Goal: Information Seeking & Learning: Learn about a topic

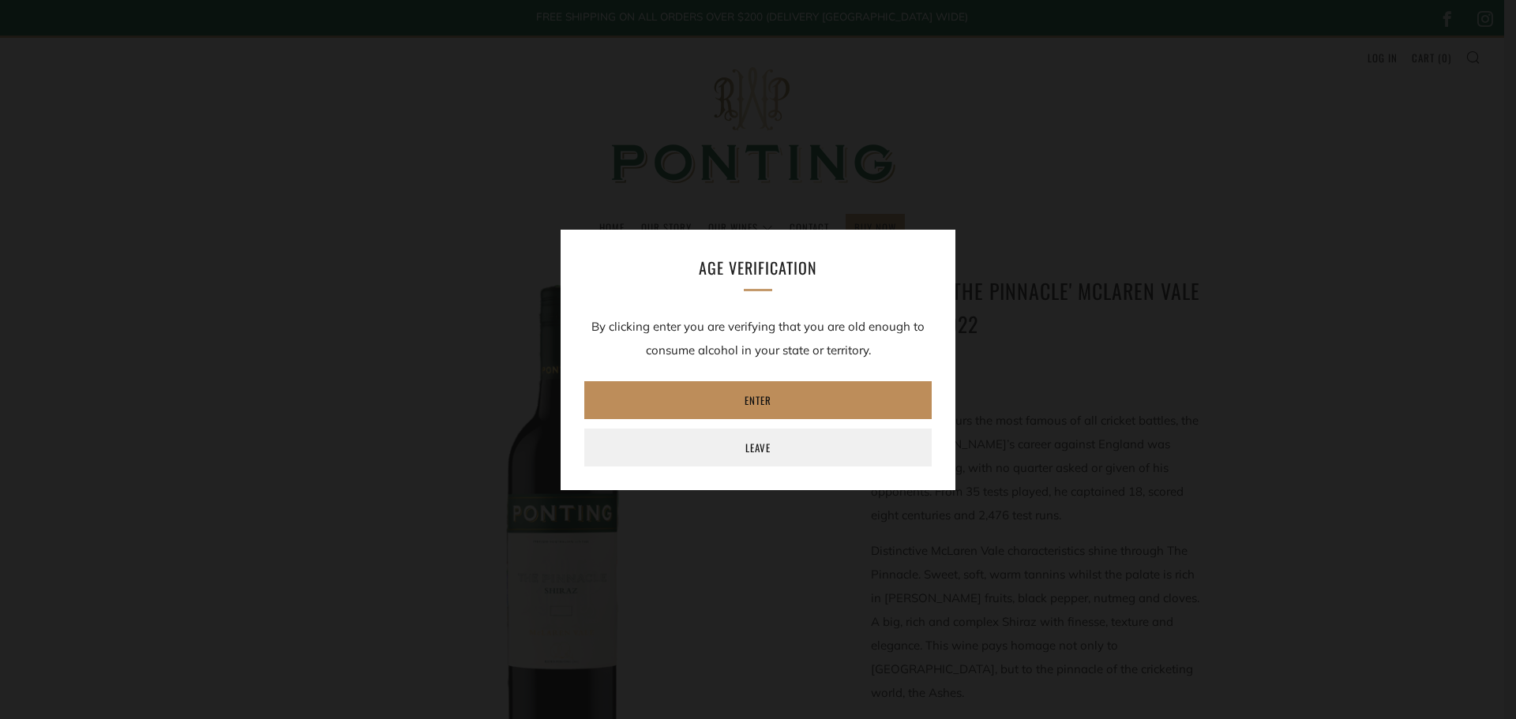
click at [757, 398] on link "Enter" at bounding box center [757, 400] width 347 height 38
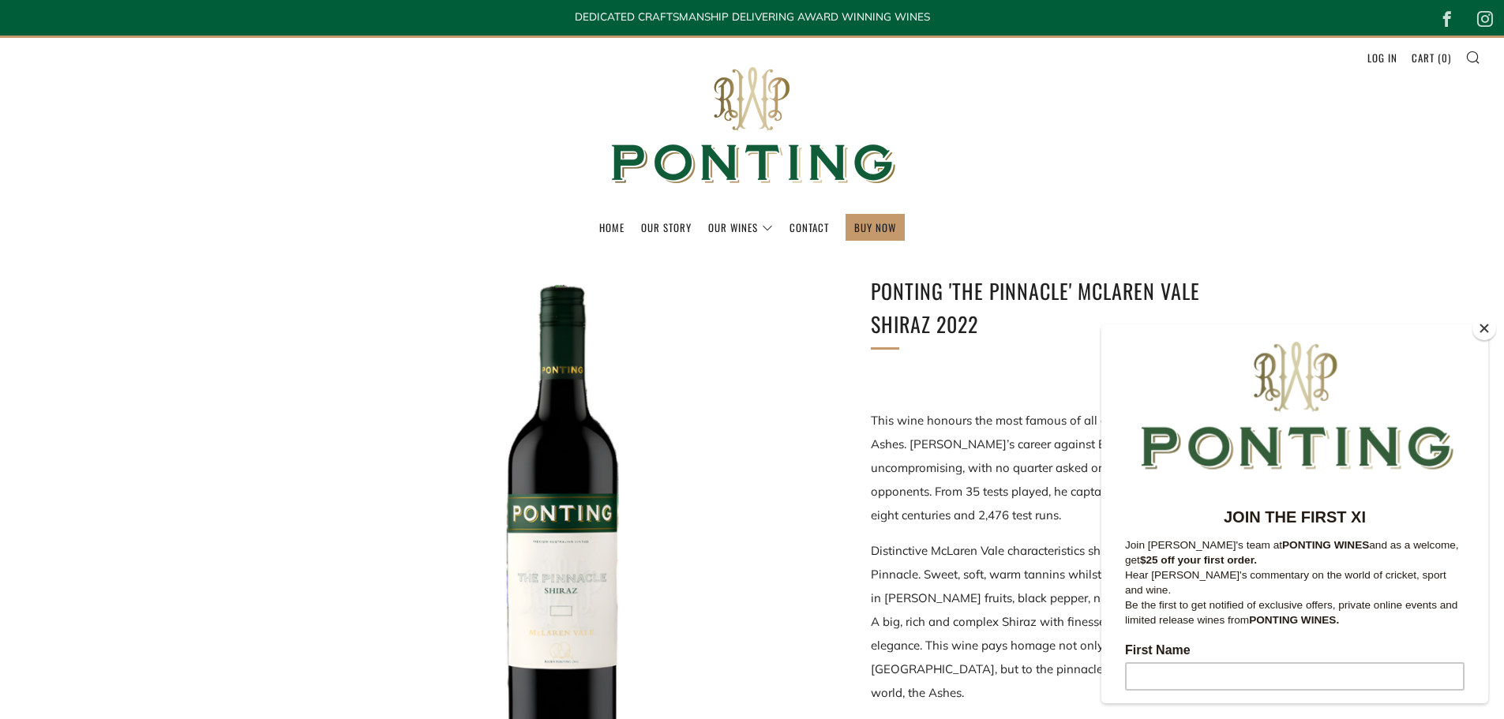
click at [1482, 328] on button "Close" at bounding box center [1485, 329] width 24 height 24
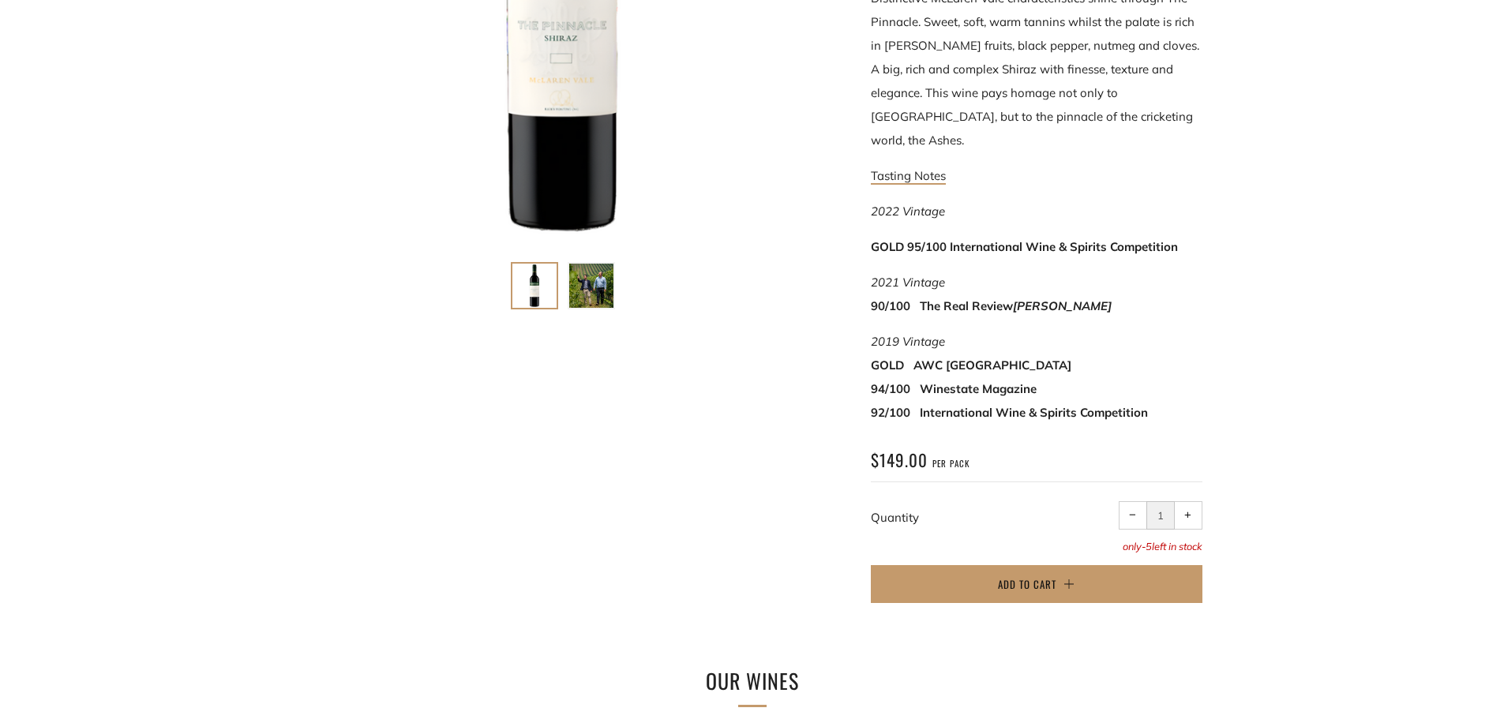
scroll to position [948, 0]
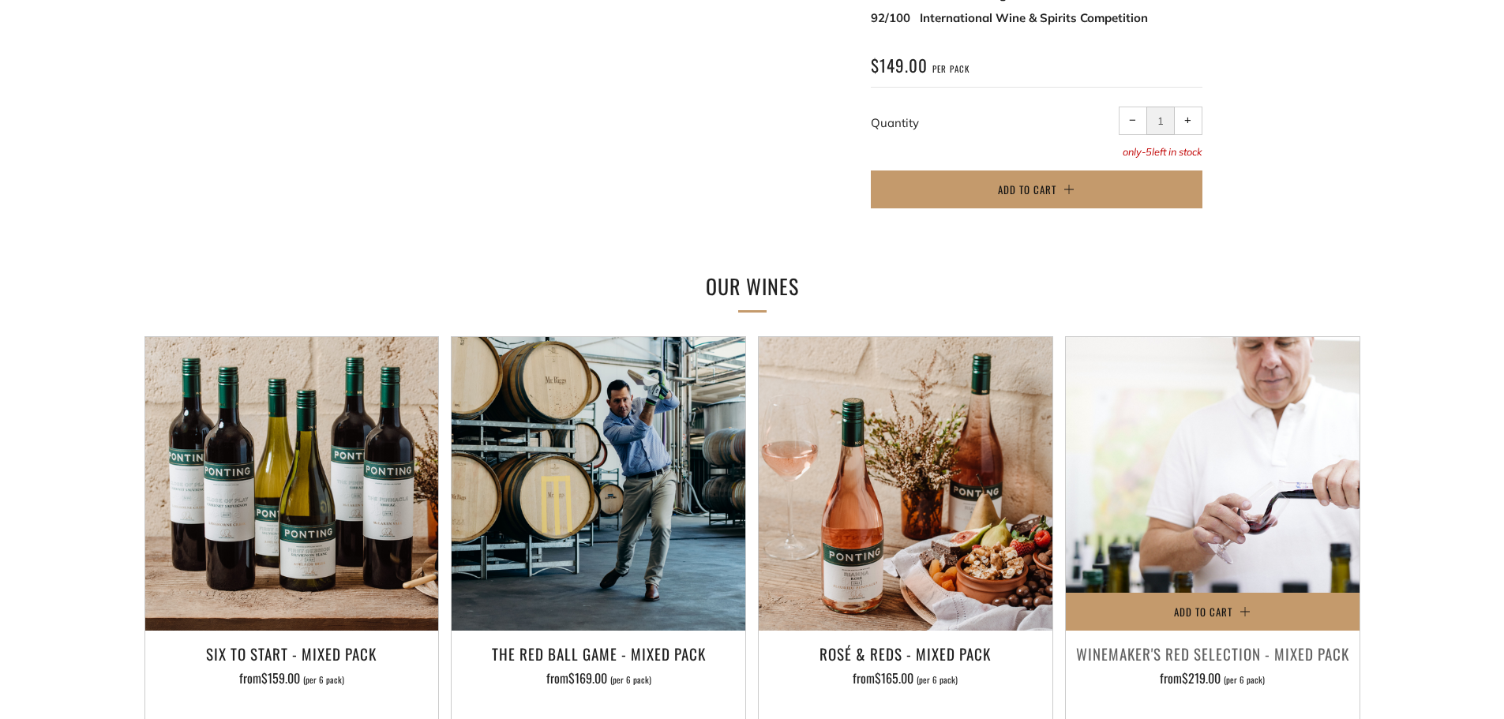
click at [1272, 515] on img at bounding box center [1213, 484] width 294 height 294
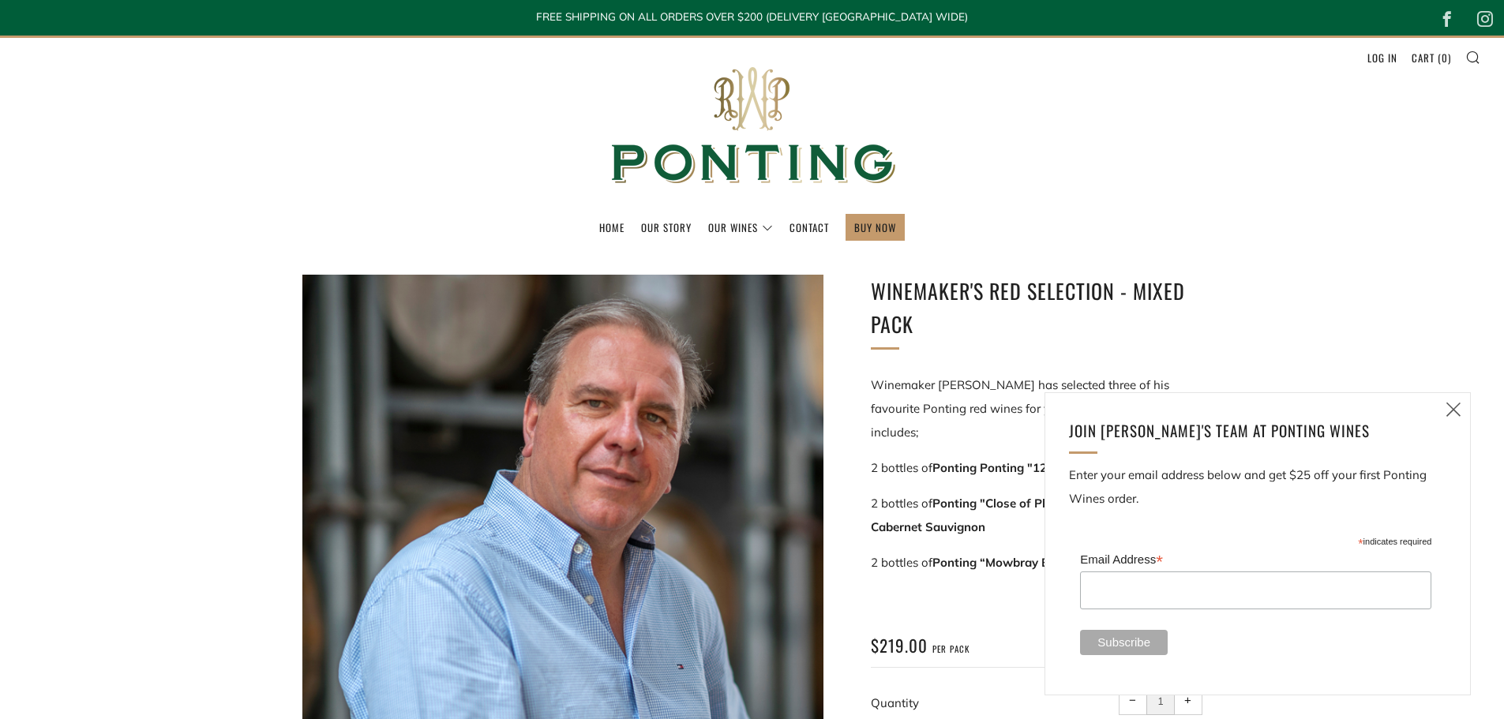
click at [1452, 404] on icon at bounding box center [1453, 410] width 19 height 20
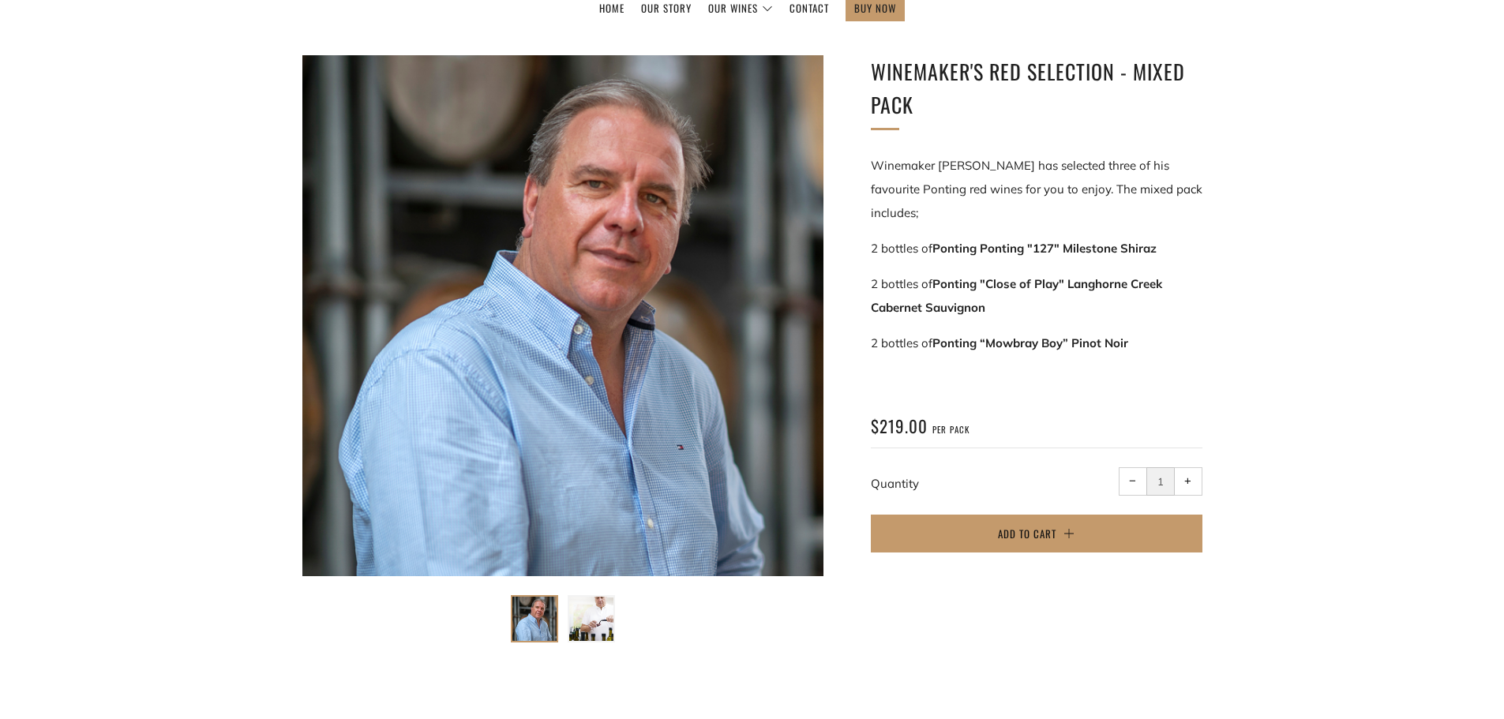
scroll to position [237, 0]
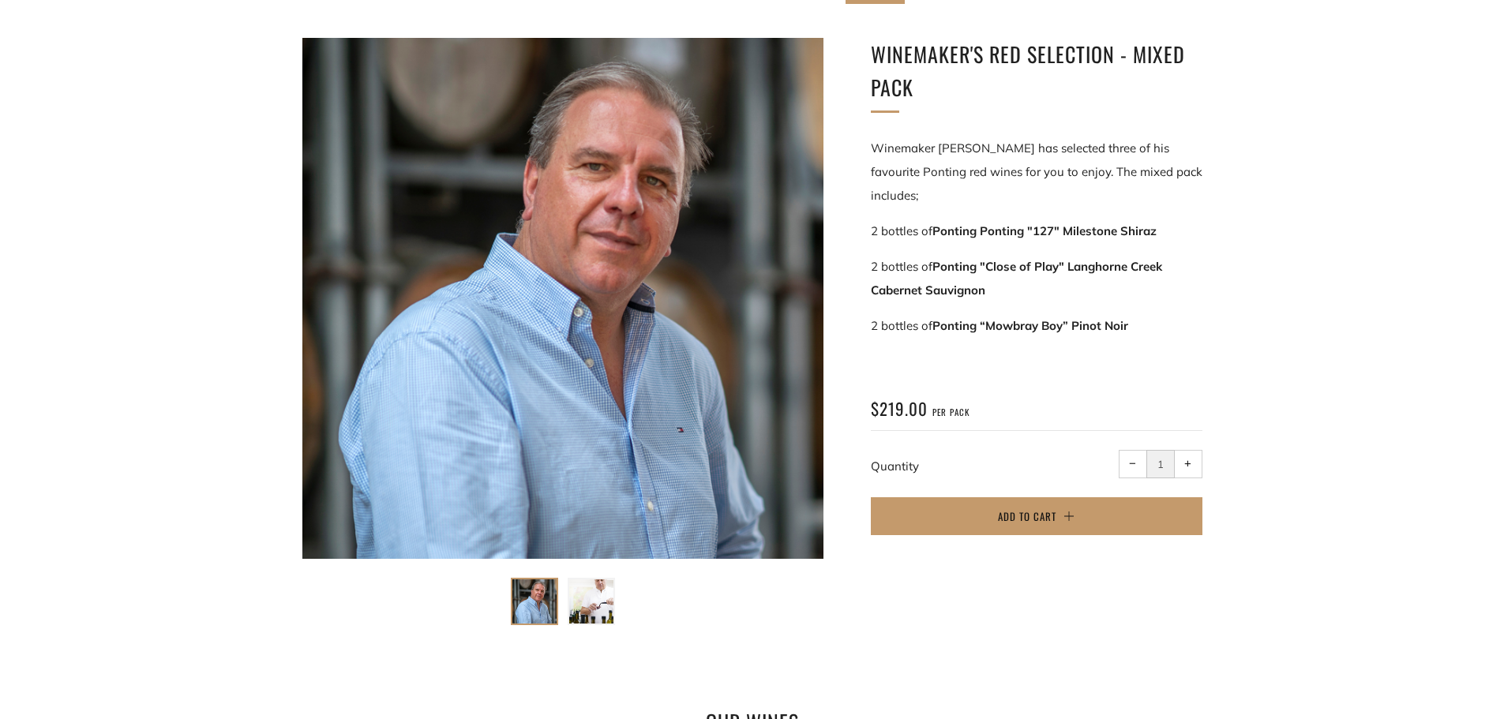
click at [603, 605] on img at bounding box center [591, 602] width 44 height 44
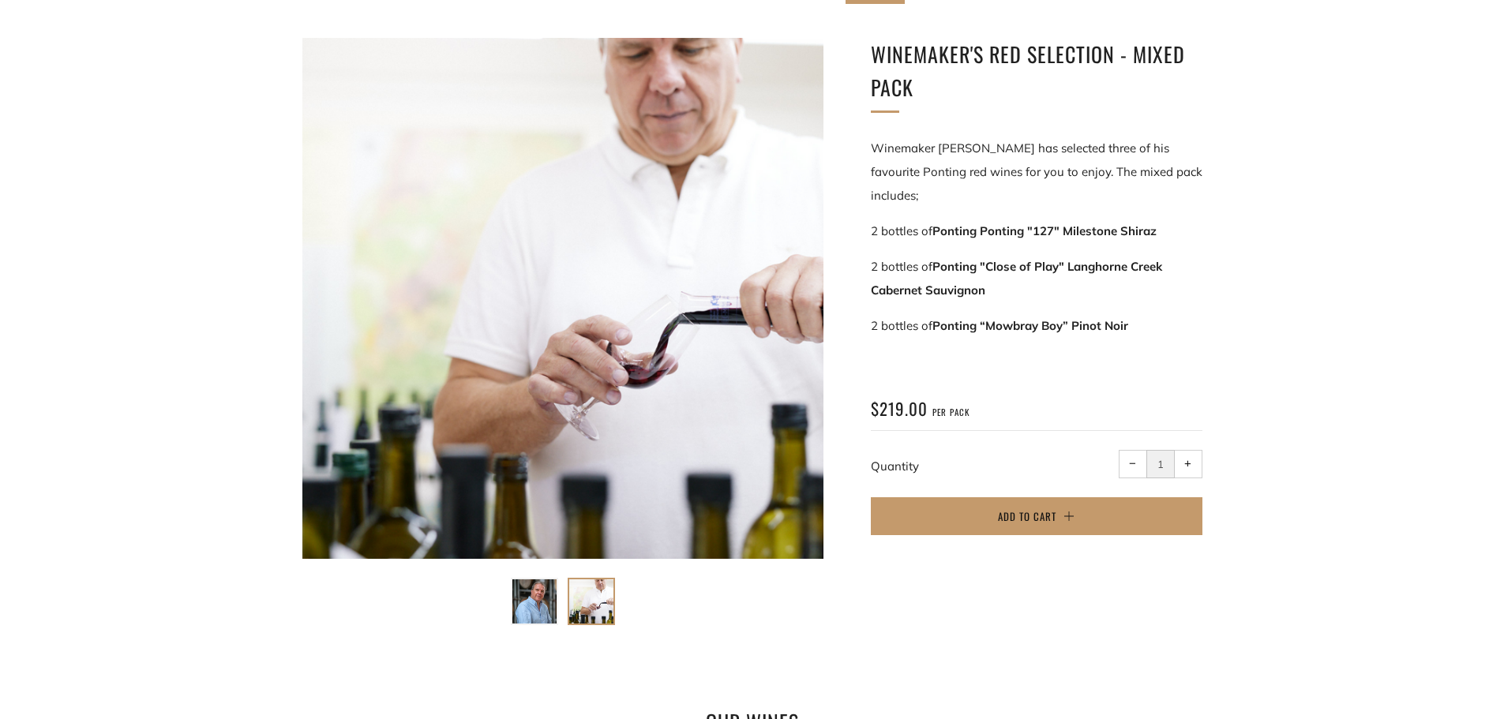
click at [528, 602] on img at bounding box center [535, 602] width 44 height 44
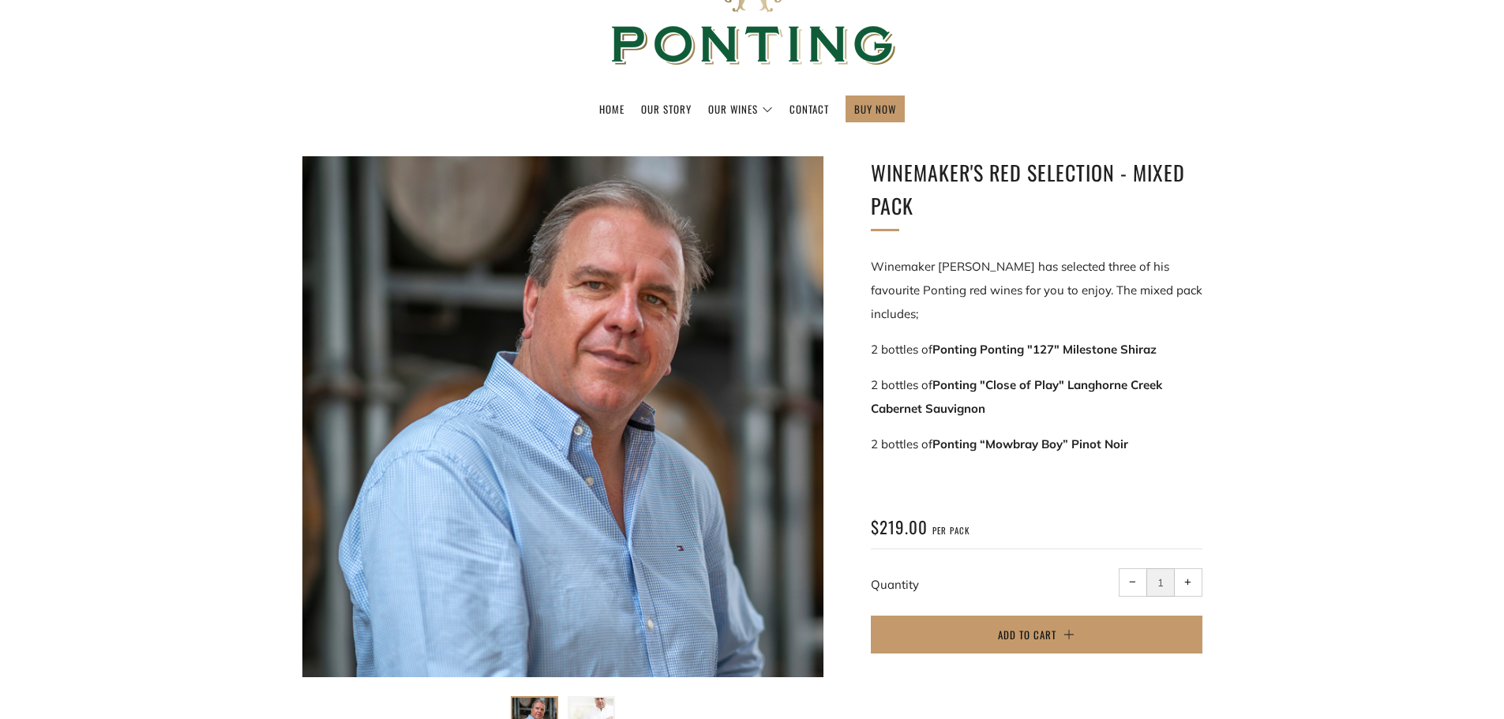
scroll to position [0, 0]
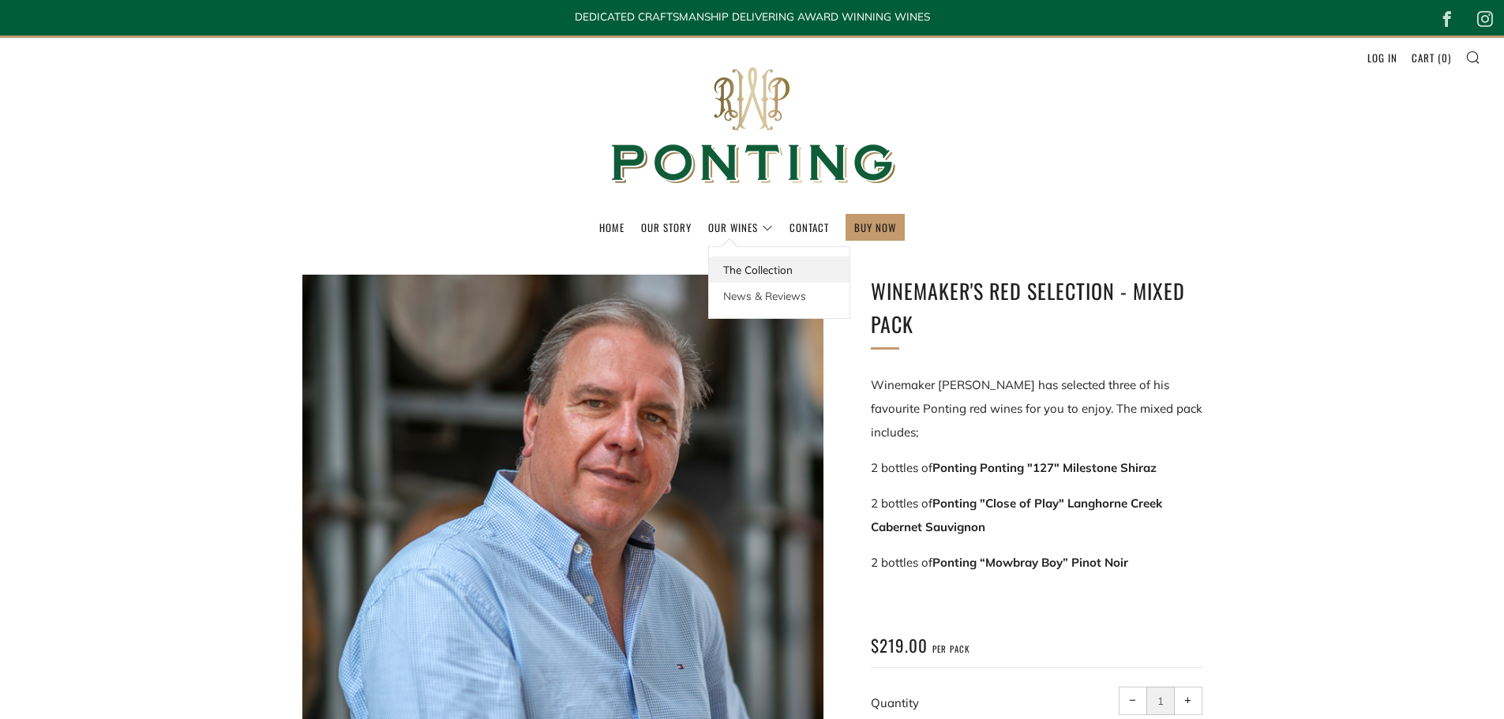
click at [757, 269] on link "The Collection" at bounding box center [779, 270] width 141 height 26
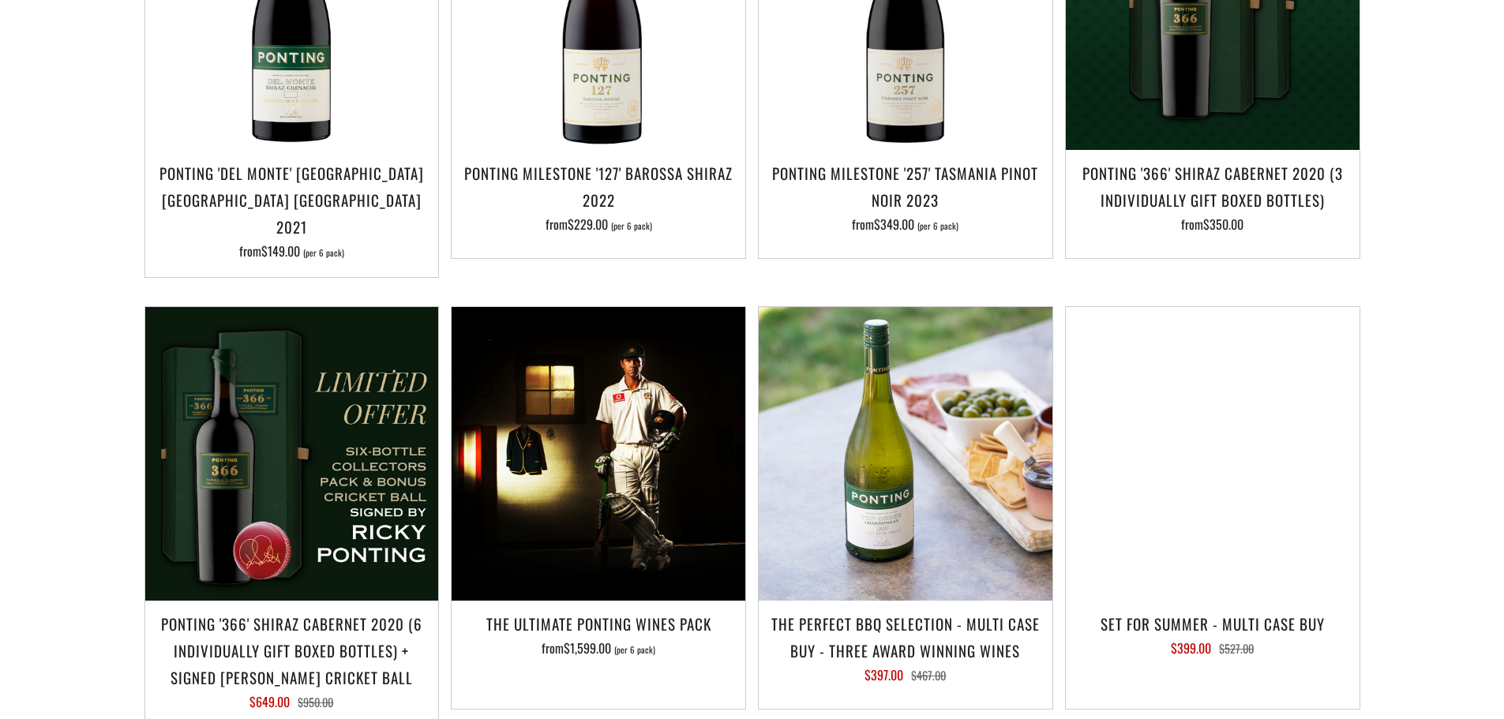
scroll to position [1422, 0]
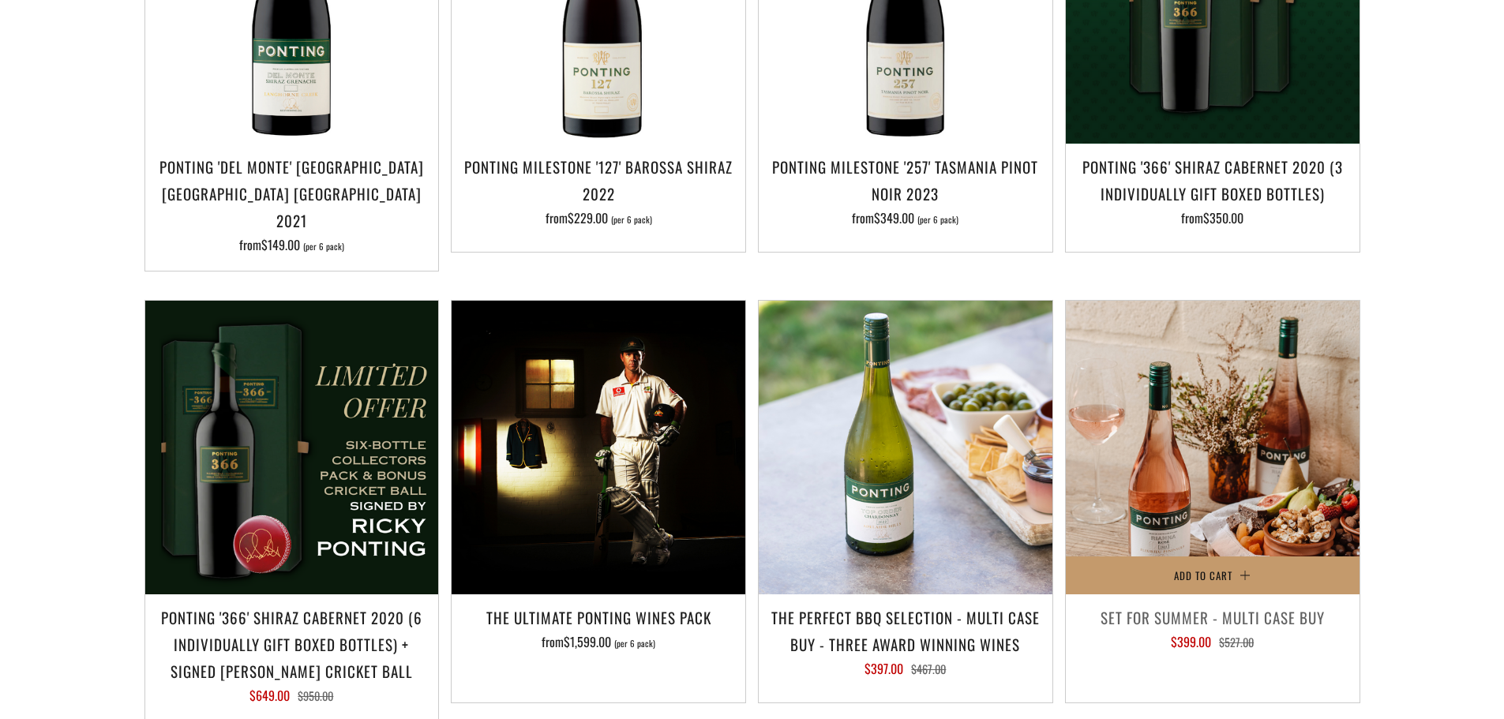
click at [1213, 411] on img at bounding box center [1213, 448] width 294 height 294
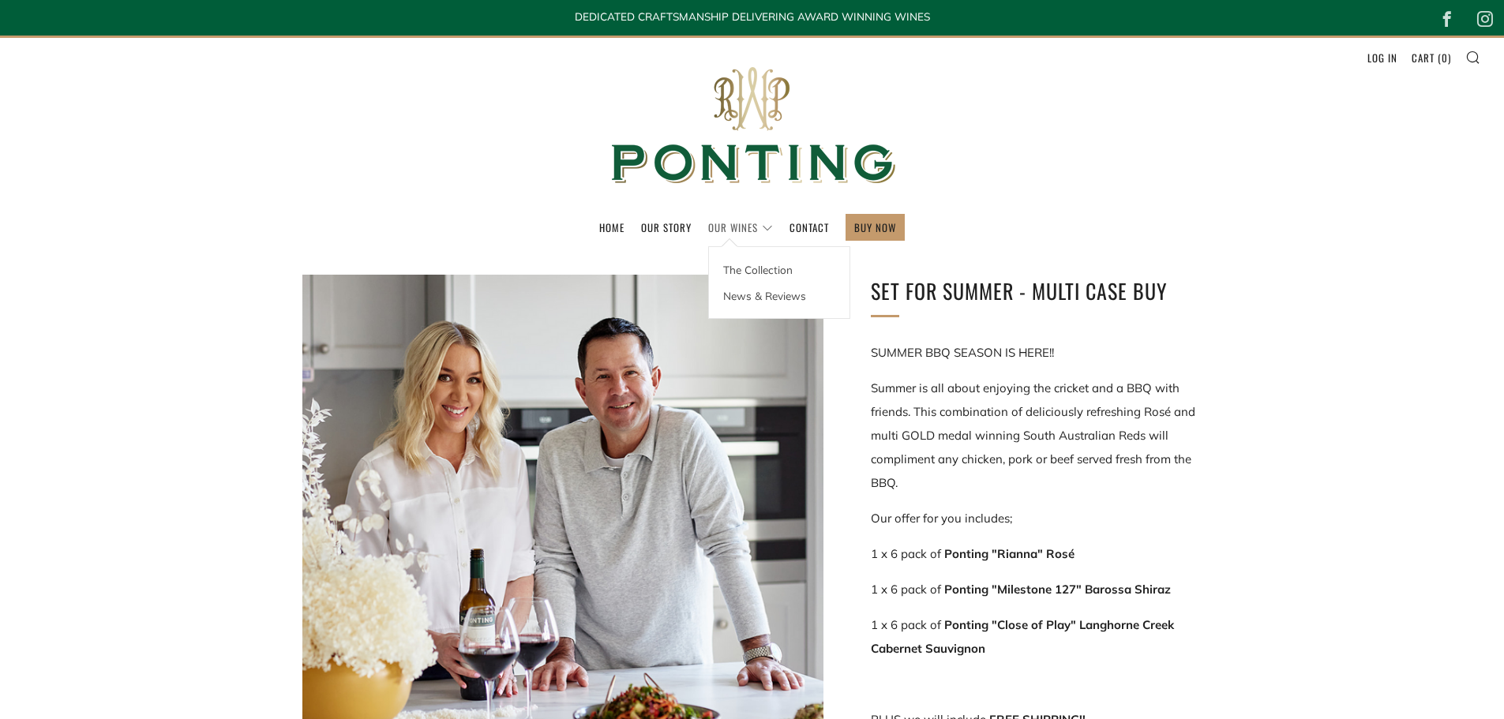
click at [746, 227] on link "Our Wines" at bounding box center [740, 227] width 65 height 25
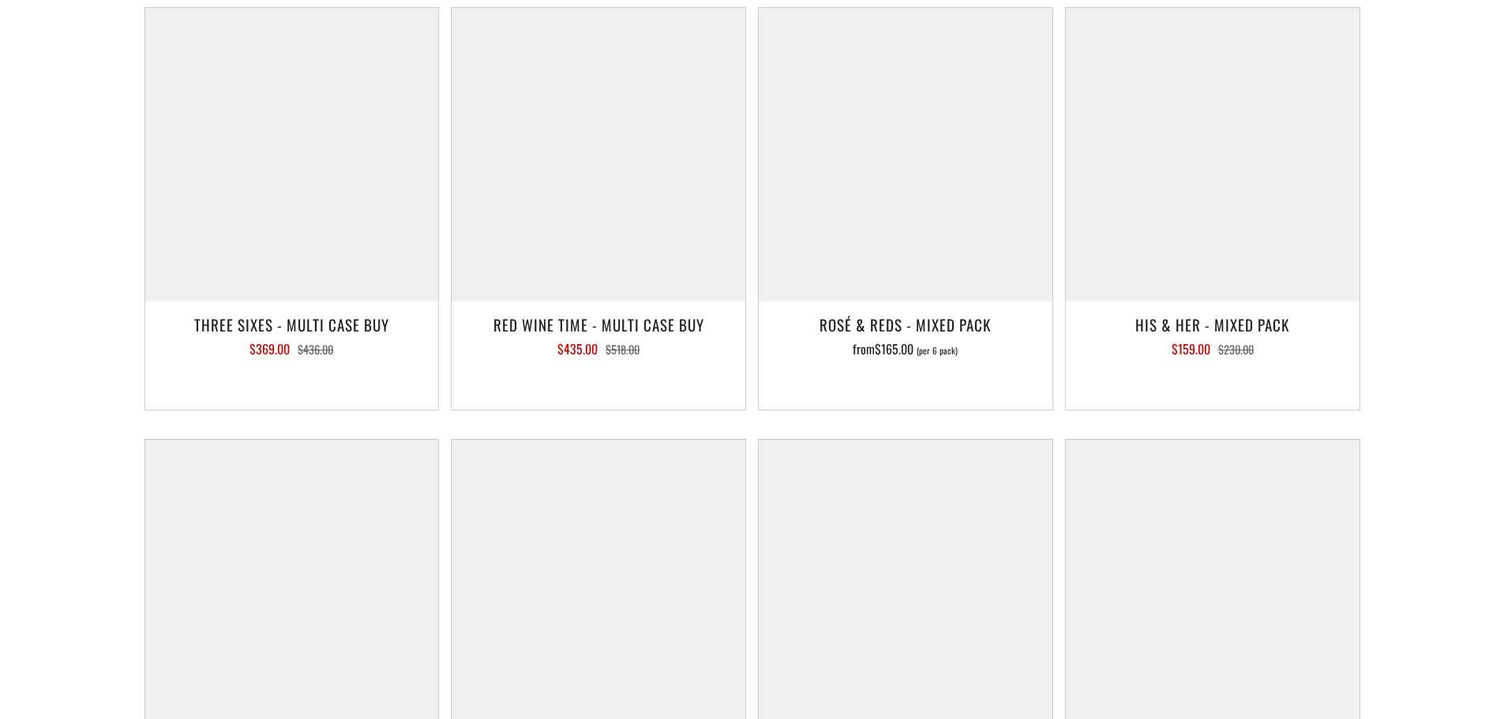
scroll to position [2369, 0]
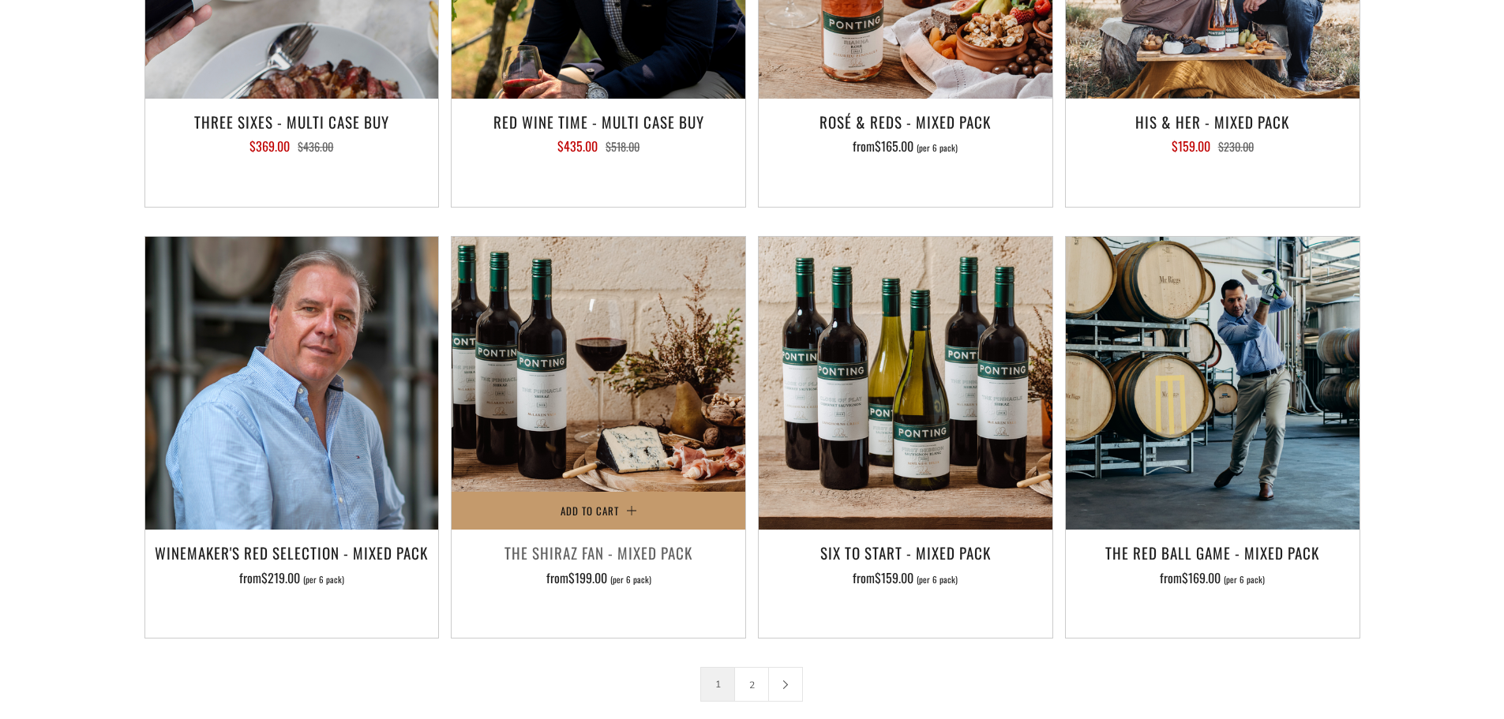
click at [548, 396] on img at bounding box center [599, 384] width 294 height 294
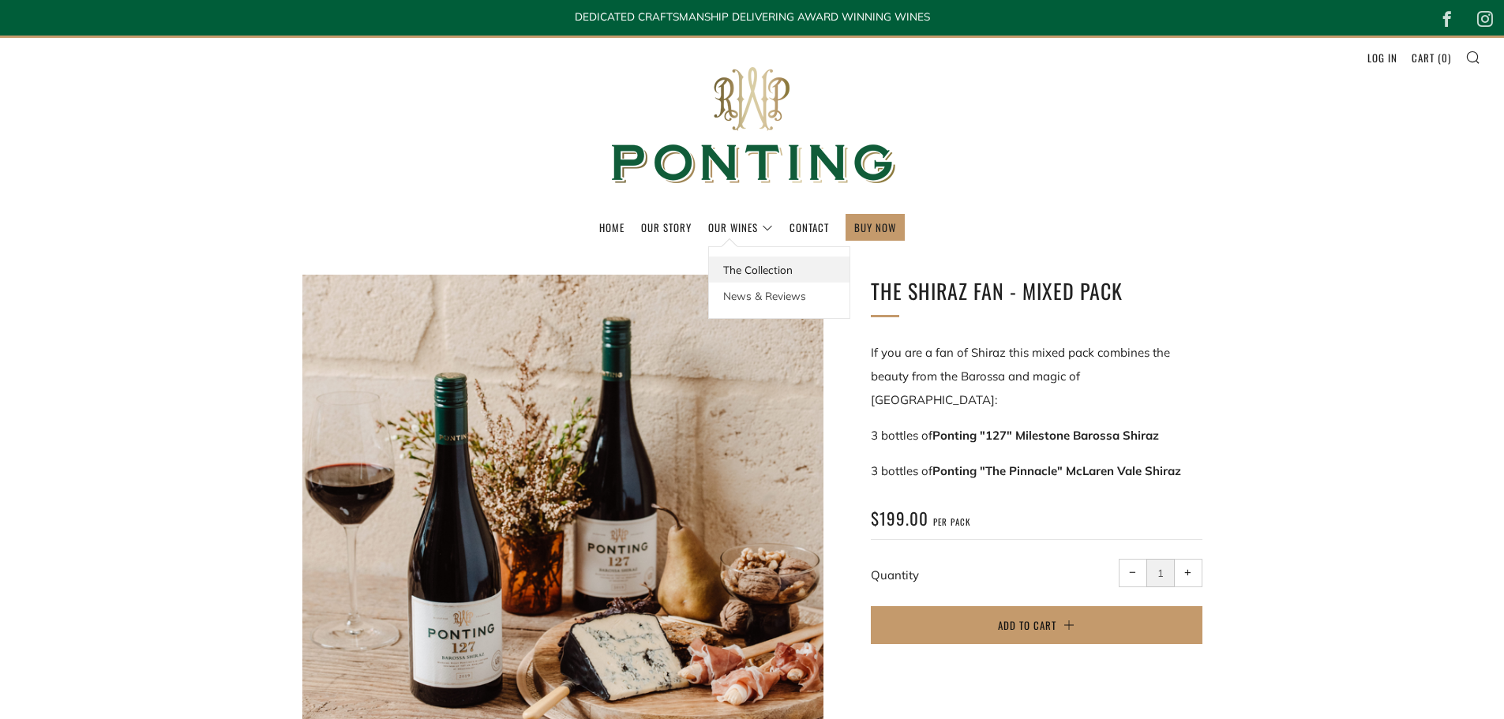
click at [761, 265] on link "The Collection" at bounding box center [779, 270] width 141 height 26
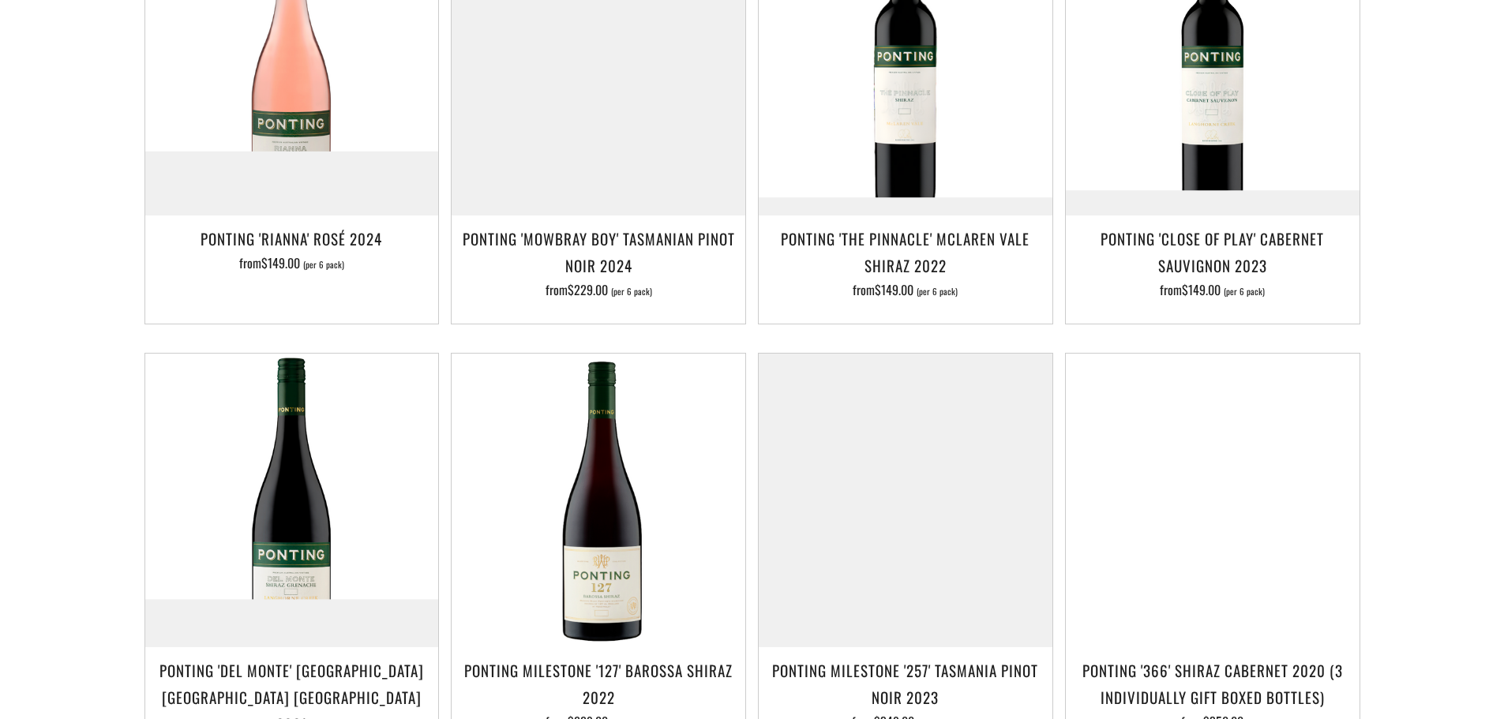
scroll to position [948, 0]
